Goal: Find specific page/section: Find specific page/section

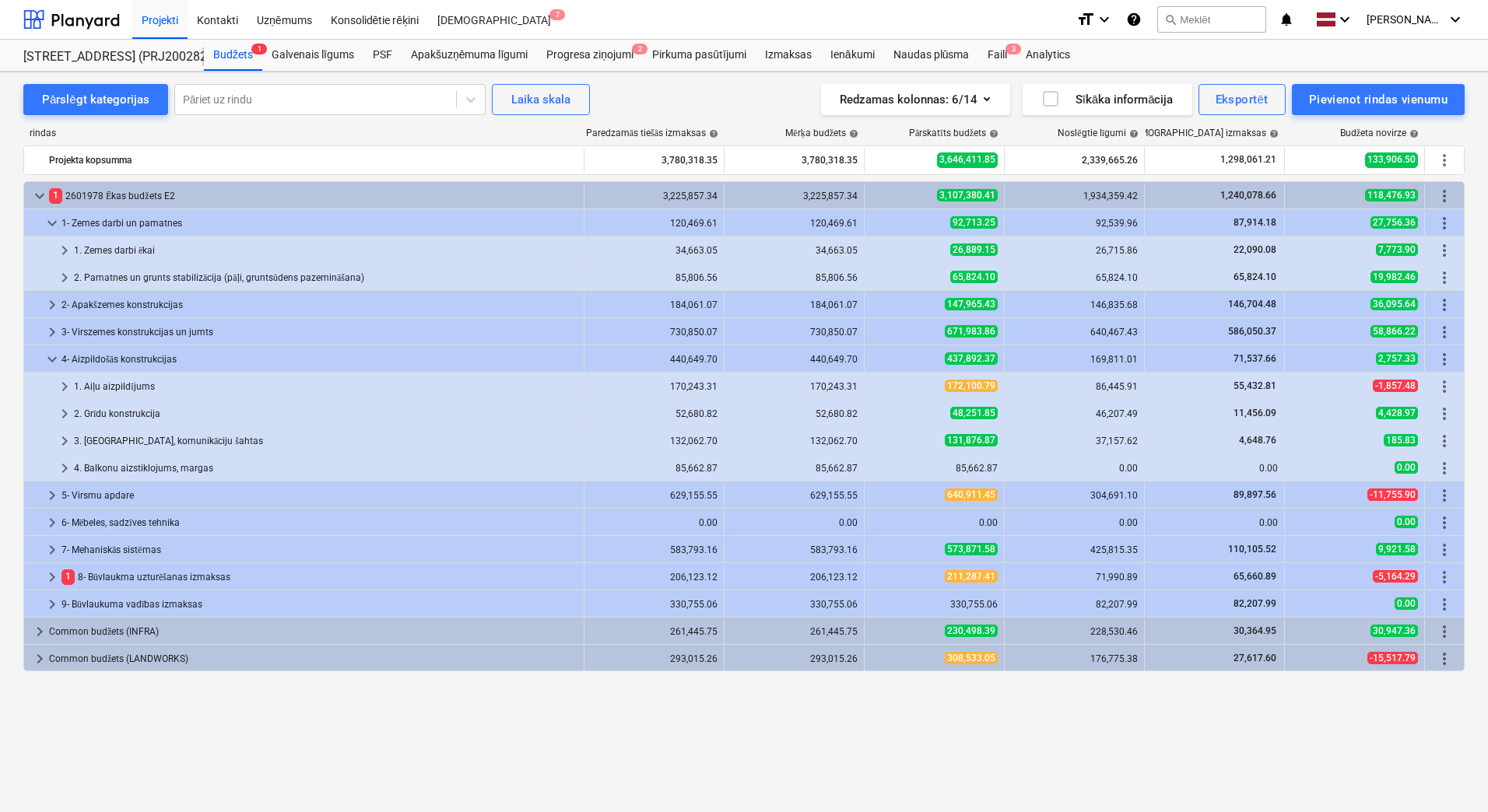
click at [921, 702] on div "keyboard_arrow_down 1 2601978 Ēkas budžets E2 3,225,857.34 3,225,857.34 3,107,3…" at bounding box center [744, 465] width 1441 height 567
